Goal: Communication & Community: Answer question/provide support

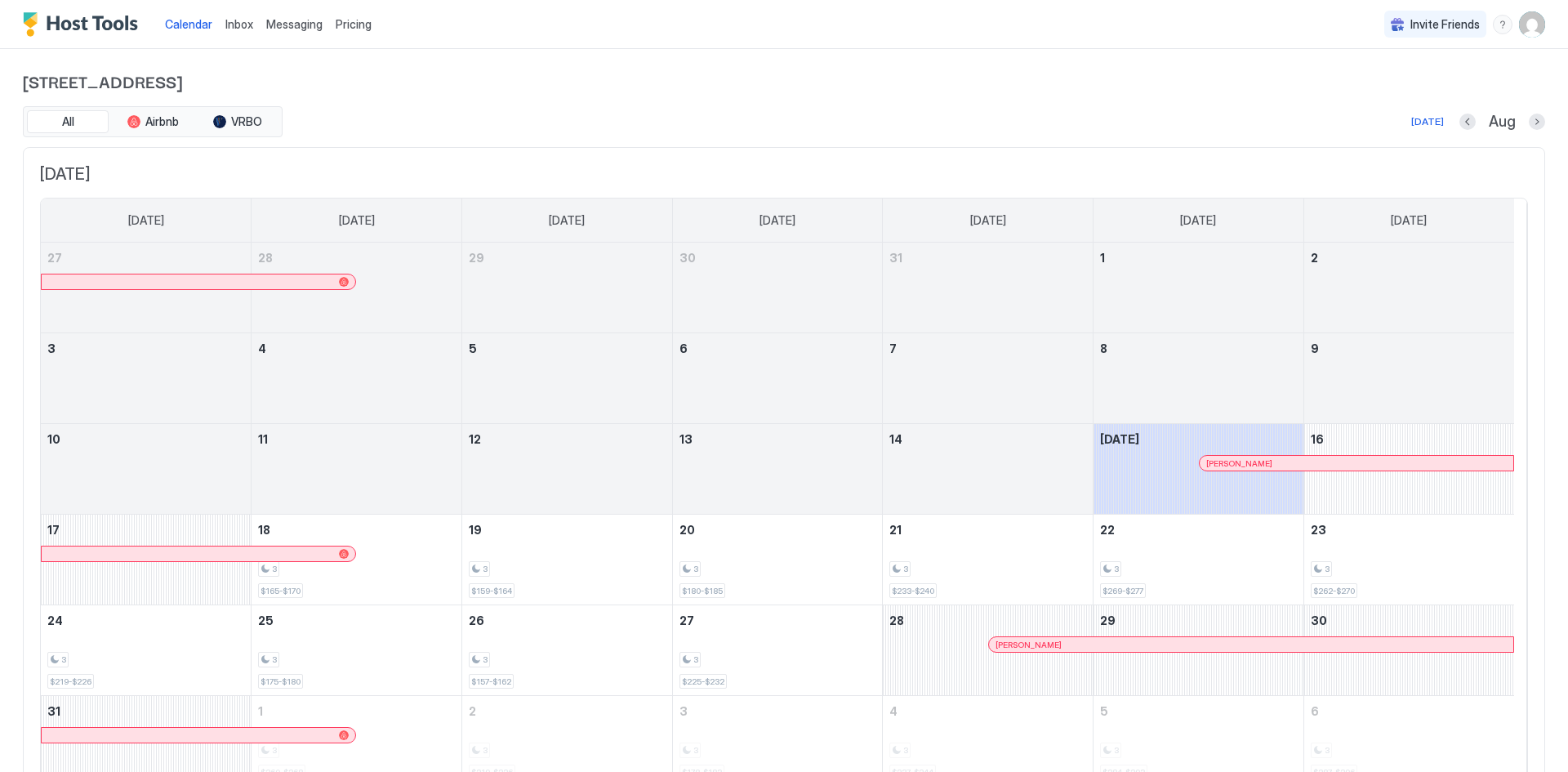
click at [234, 22] on span "Inbox" at bounding box center [239, 24] width 28 height 14
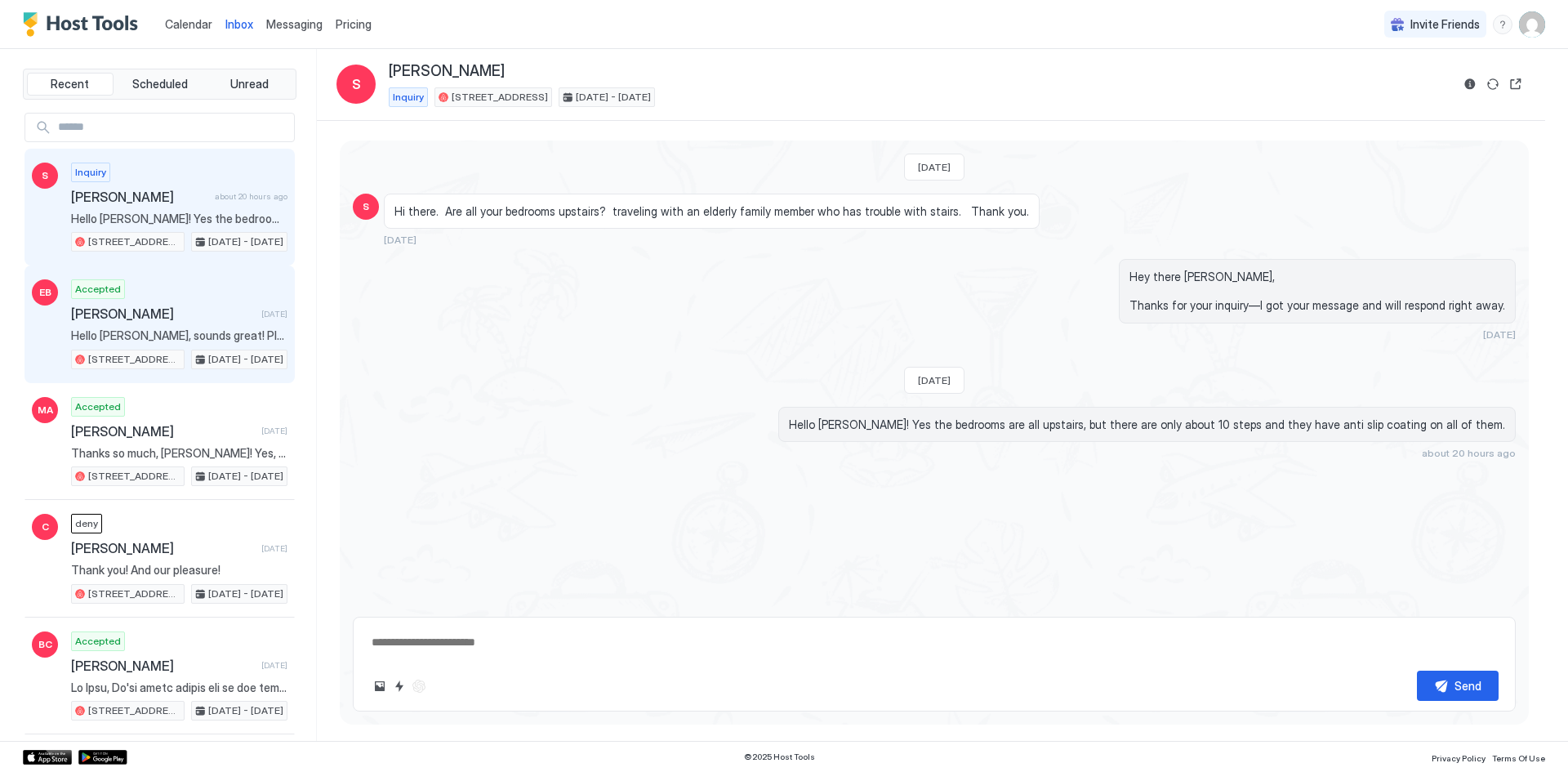
click at [193, 322] on div "Accepted [PERSON_NAME] [DATE] Hello [PERSON_NAME], sounds great! Please let us …" at bounding box center [179, 324] width 216 height 90
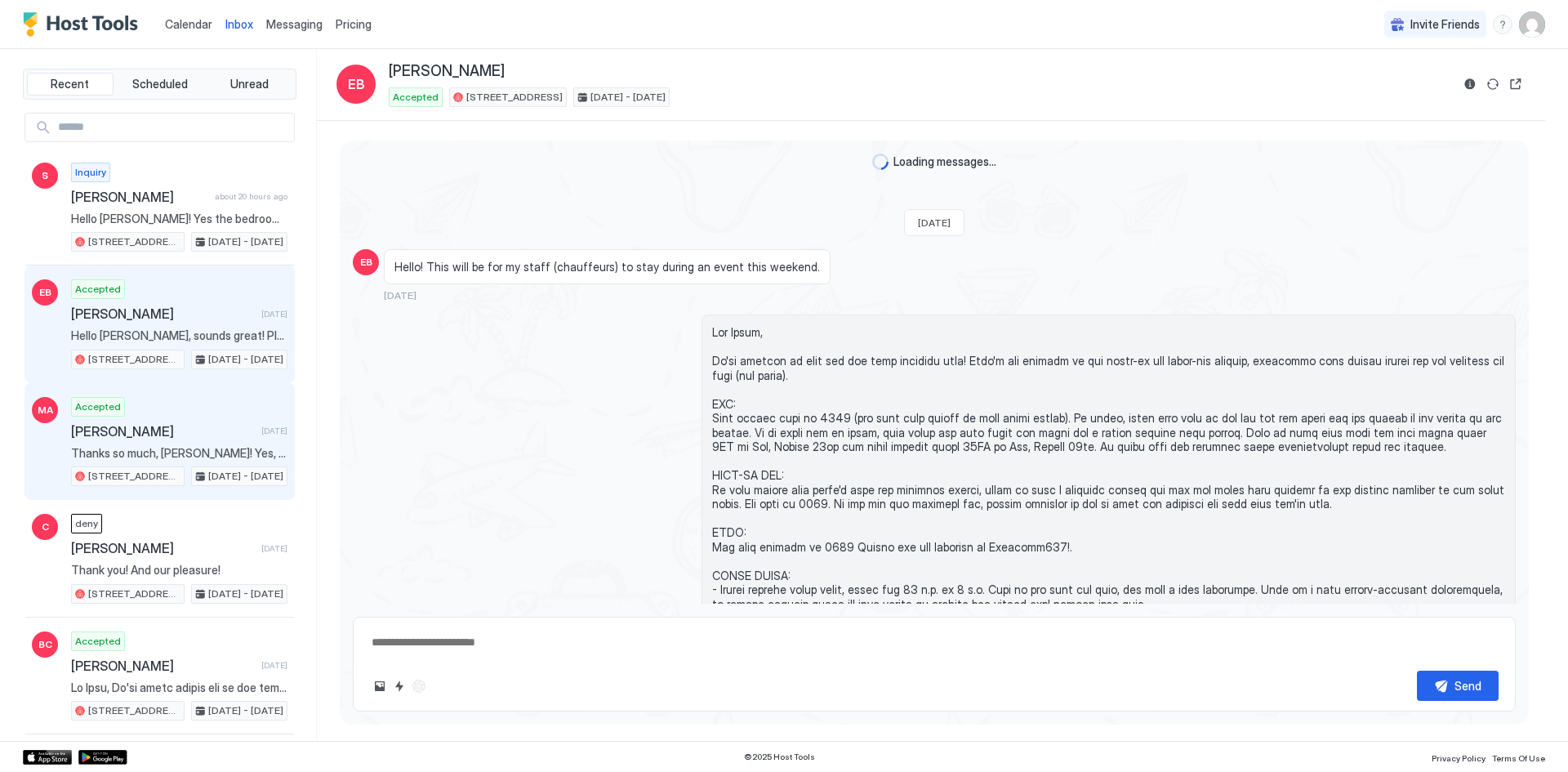
click at [135, 427] on span "[PERSON_NAME]" at bounding box center [163, 431] width 183 height 16
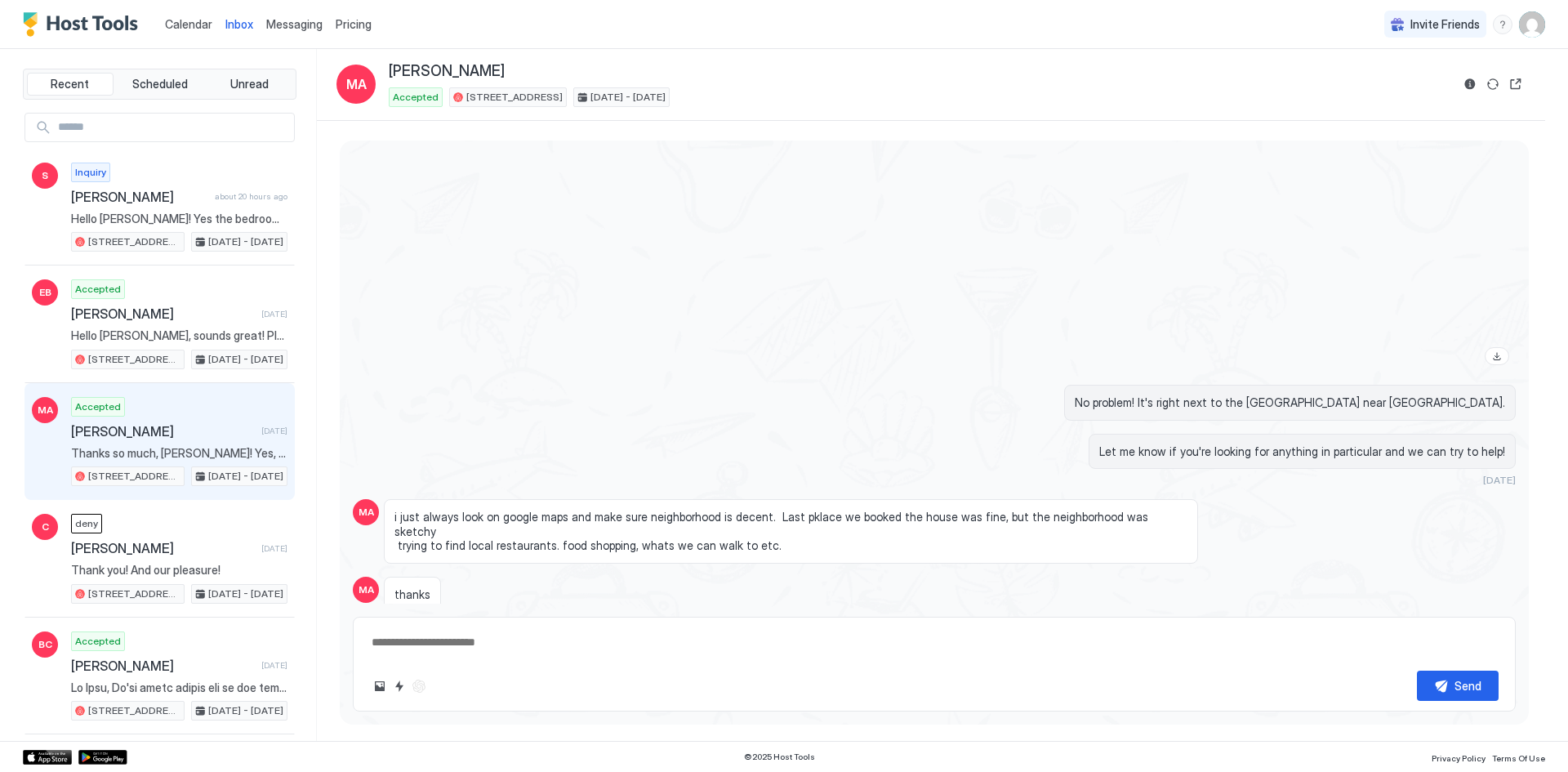
scroll to position [1590, 0]
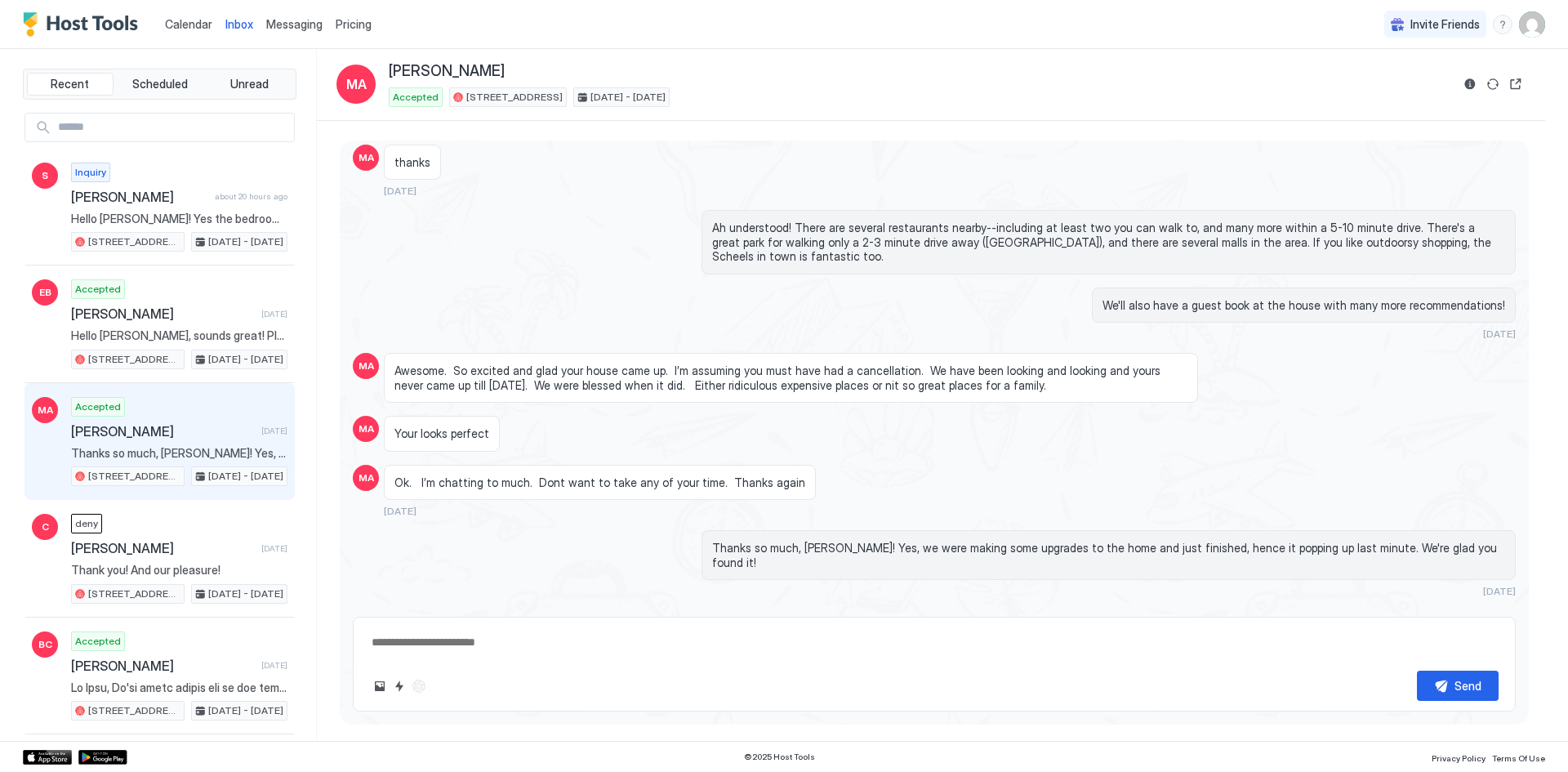
type textarea "*"
drag, startPoint x: 518, startPoint y: 380, endPoint x: 544, endPoint y: 399, distance: 32.2
drag, startPoint x: 544, startPoint y: 399, endPoint x: 438, endPoint y: 249, distance: 183.7
click at [438, 249] on div "Ah understood! There are several restaurants nearby--including at least two you…" at bounding box center [934, 242] width 1163 height 64
click at [197, 28] on span "Calendar" at bounding box center [188, 24] width 47 height 14
